Goal: Navigation & Orientation: Find specific page/section

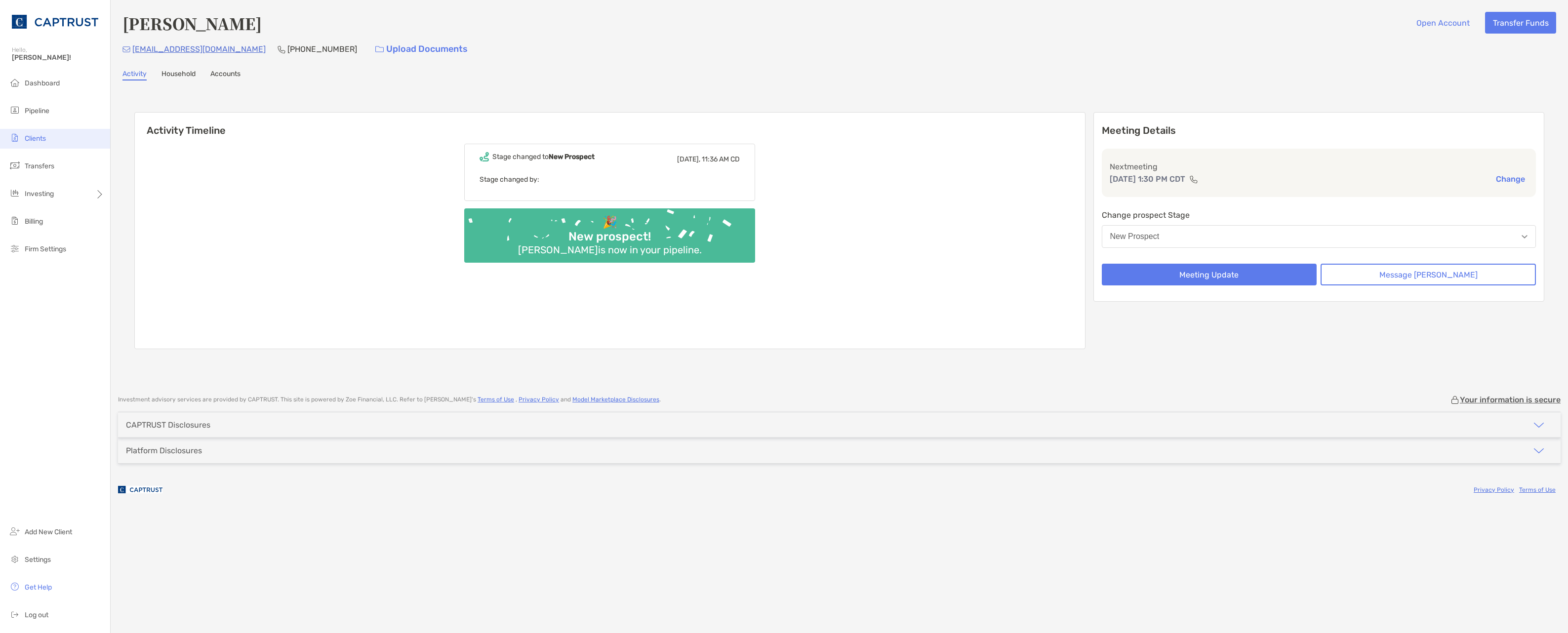
click at [38, 136] on span "Clients" at bounding box center [35, 139] width 21 height 8
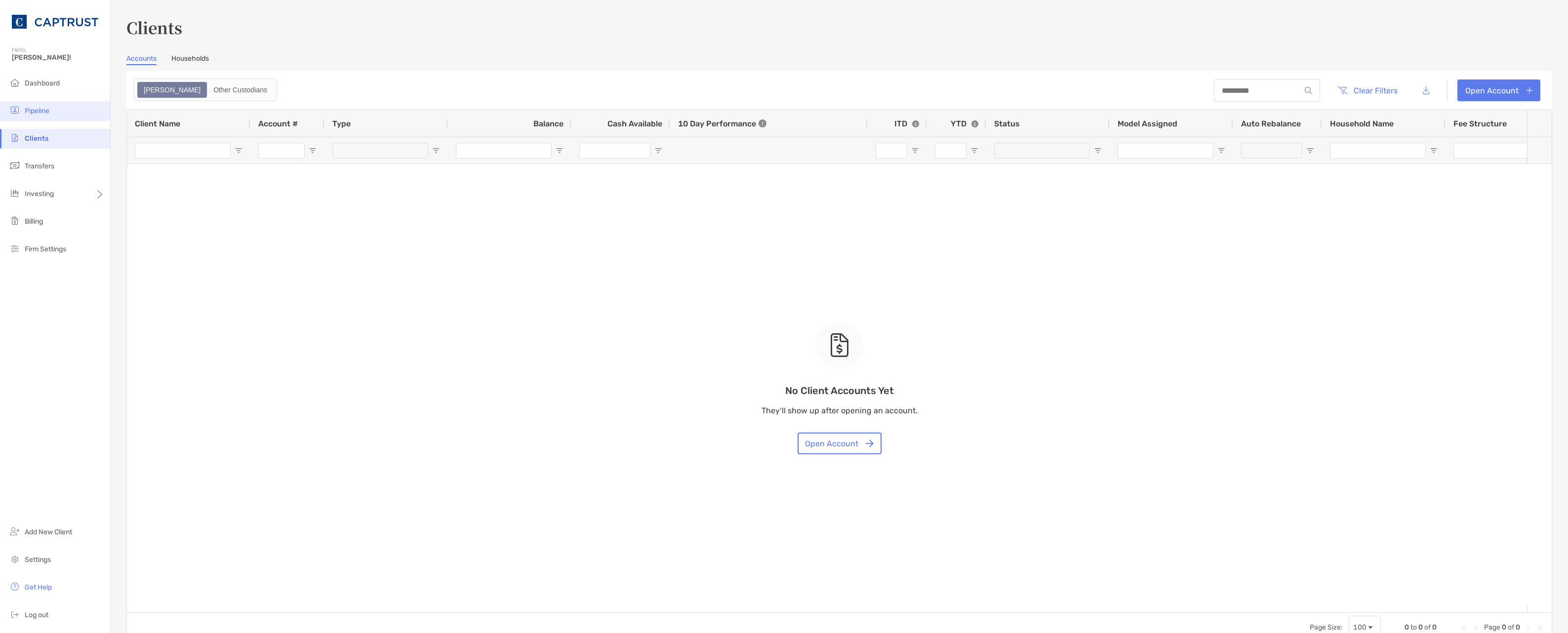
click at [38, 113] on span "Pipeline" at bounding box center [37, 110] width 25 height 8
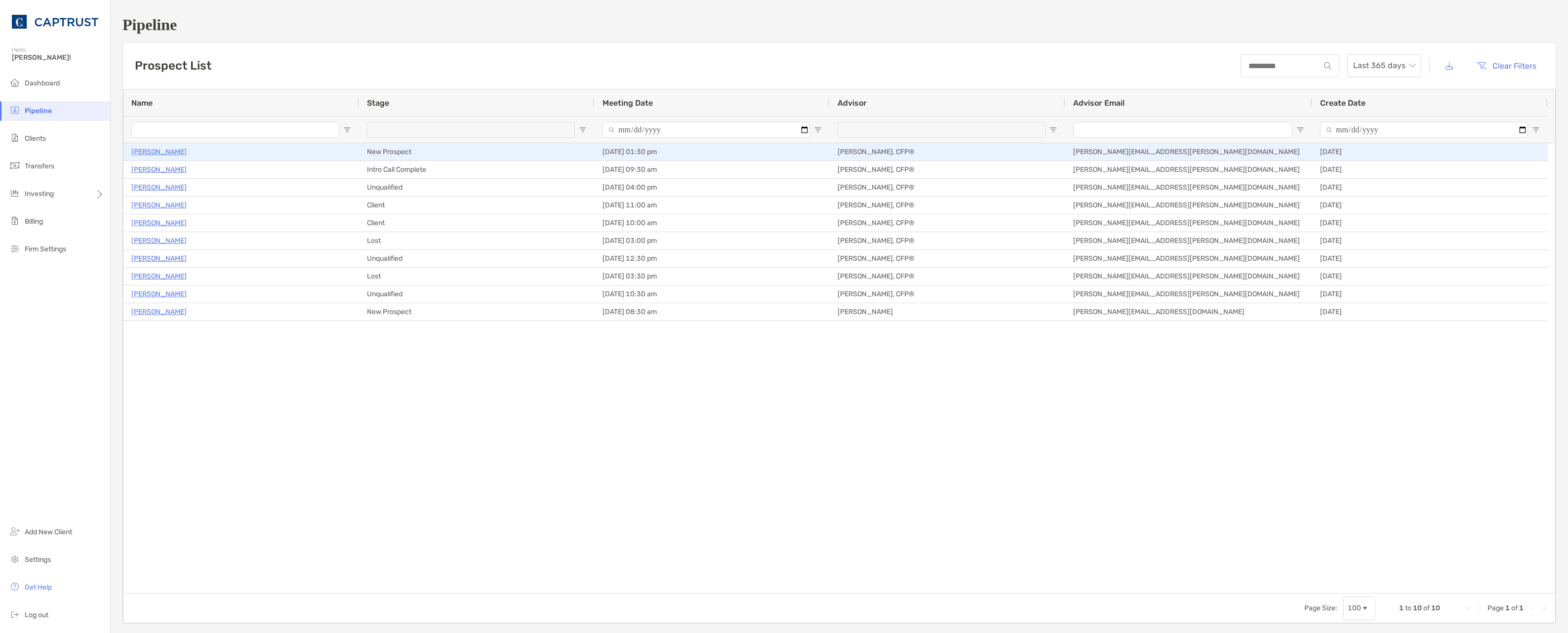
click at [142, 151] on p "[PERSON_NAME]" at bounding box center [159, 151] width 56 height 12
